Goal: Task Accomplishment & Management: Use online tool/utility

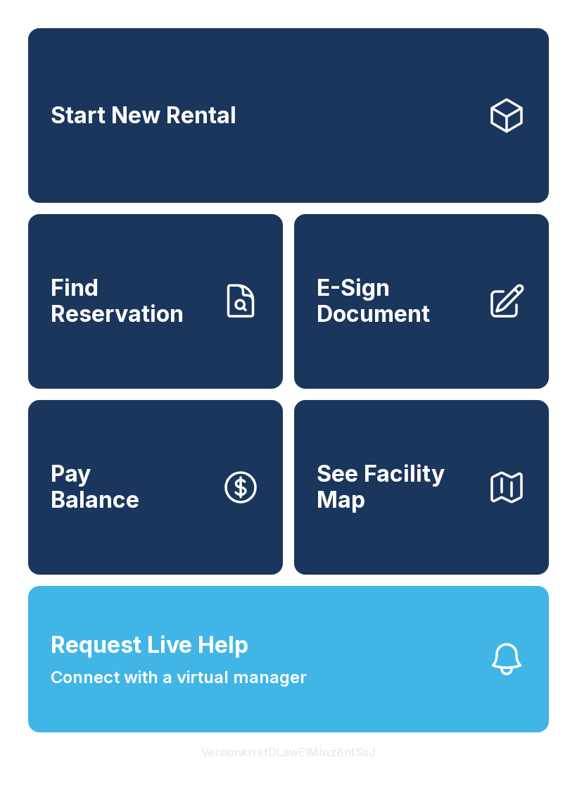
click at [371, 123] on link "Start New Rental" at bounding box center [288, 115] width 521 height 175
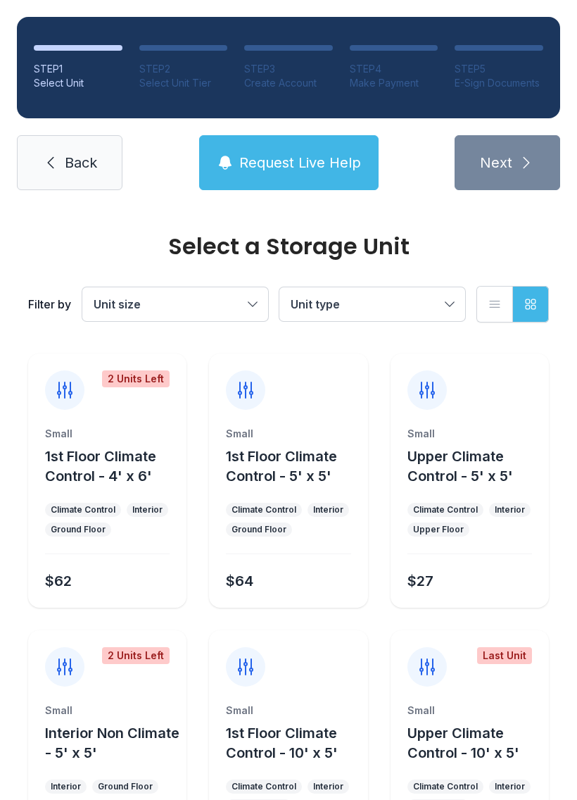
click at [92, 154] on span "Back" at bounding box center [81, 163] width 32 height 20
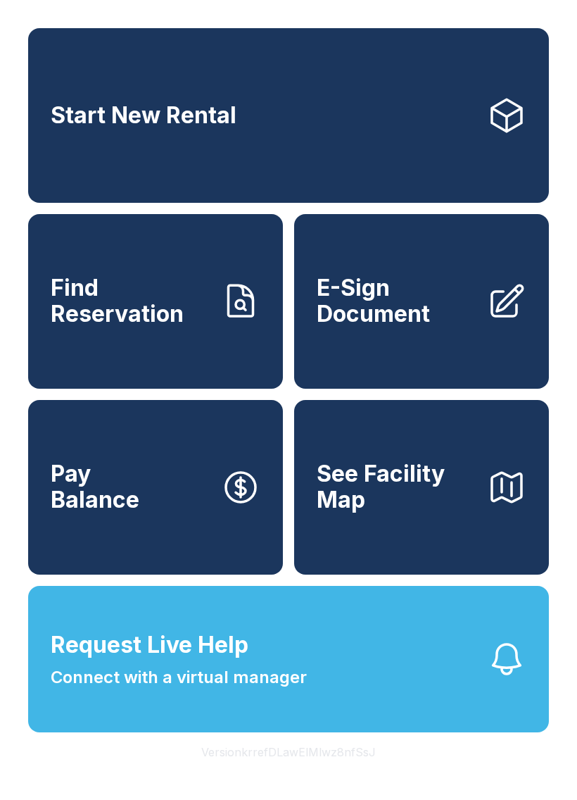
click at [404, 301] on span "E-Sign Document" at bounding box center [396, 300] width 159 height 51
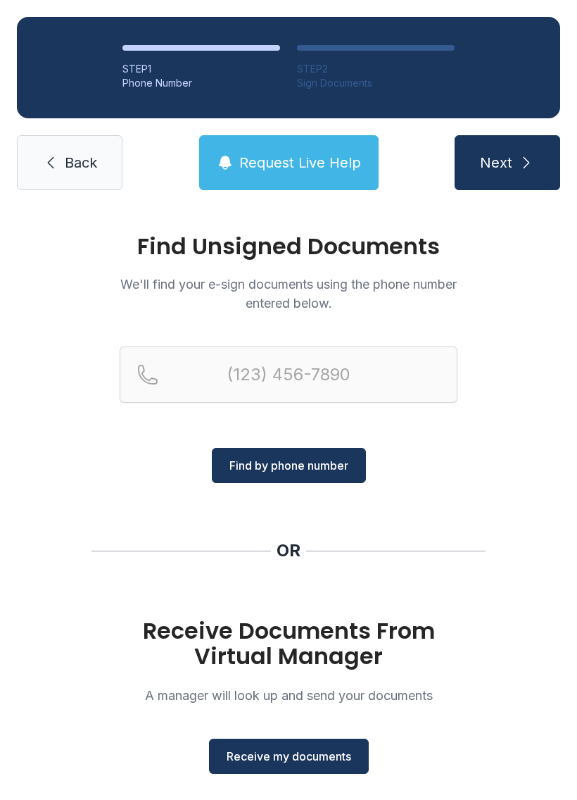
click at [320, 757] on span "Receive my documents" at bounding box center [289, 756] width 125 height 17
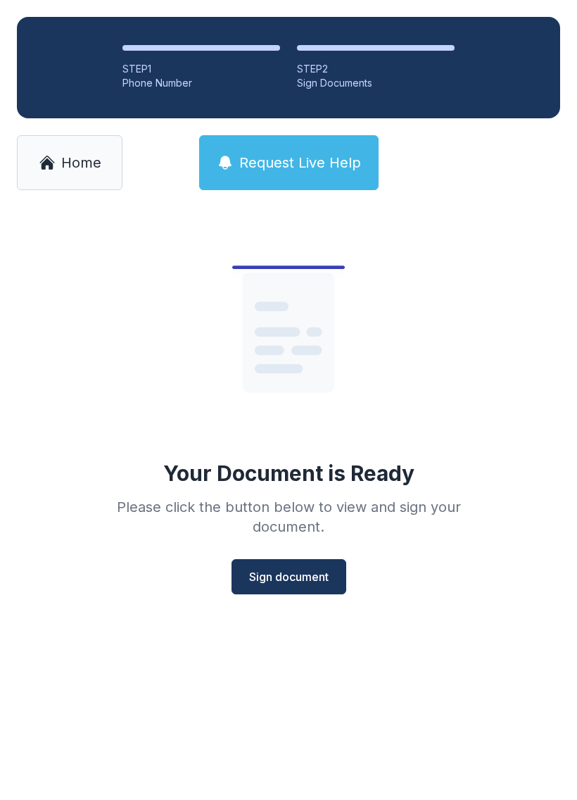
click at [301, 573] on span "Sign document" at bounding box center [289, 576] width 80 height 17
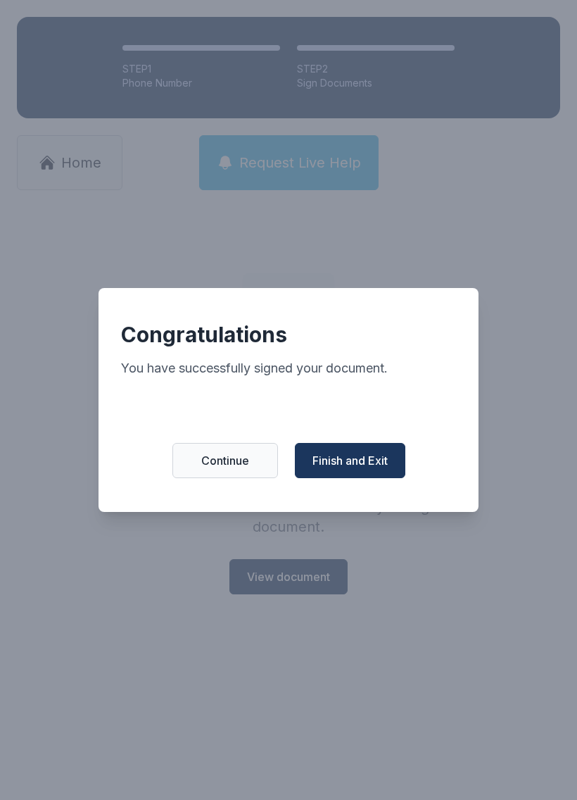
click at [367, 465] on span "Finish and Exit" at bounding box center [350, 460] width 75 height 17
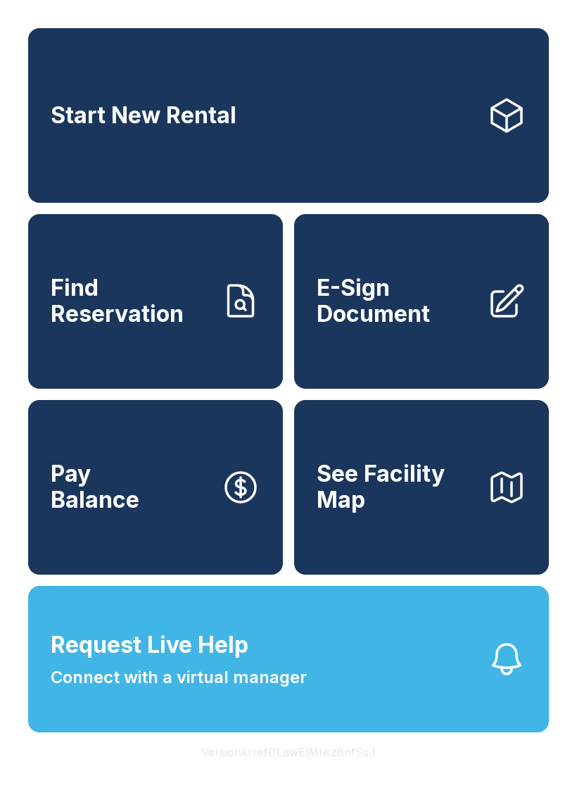
click at [256, 5] on div "Start New Rental Find Reservation E-Sign Document Pay Balance See Facility Map …" at bounding box center [288, 400] width 577 height 800
click at [413, 5] on div "Start New Rental Find Reservation E-Sign Document Pay Balance See Facility Map …" at bounding box center [288, 400] width 577 height 800
click at [504, 795] on div "Start New Rental Find Reservation E-Sign Document Pay Balance See Facility Map …" at bounding box center [288, 400] width 577 height 800
click at [407, 473] on button "See Facility Map" at bounding box center [421, 487] width 255 height 175
